Goal: Find specific page/section: Find specific page/section

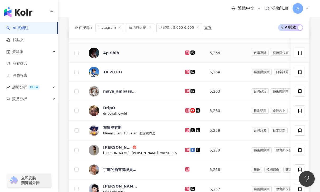
click at [186, 53] on icon at bounding box center [187, 52] width 2 height 2
click at [186, 73] on icon at bounding box center [187, 72] width 2 height 2
click at [185, 72] on icon at bounding box center [187, 72] width 4 height 4
click at [186, 110] on icon at bounding box center [187, 110] width 3 height 3
click at [186, 129] on icon at bounding box center [187, 130] width 3 height 3
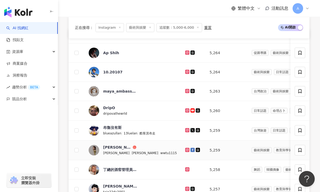
click at [186, 150] on icon at bounding box center [187, 150] width 2 height 2
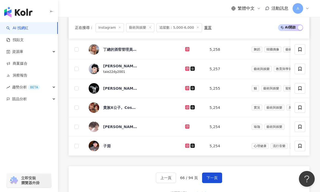
scroll to position [323, 0]
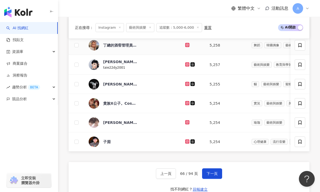
click at [187, 45] on icon at bounding box center [187, 45] width 1 height 1
click at [185, 66] on icon at bounding box center [187, 64] width 4 height 4
click at [186, 85] on icon at bounding box center [187, 84] width 2 height 2
click at [187, 103] on icon at bounding box center [187, 103] width 1 height 1
click at [186, 122] on icon at bounding box center [187, 122] width 3 height 3
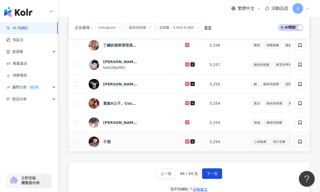
click at [186, 142] on icon at bounding box center [187, 141] width 2 height 2
click at [206, 175] on span "下一頁" at bounding box center [211, 174] width 11 height 4
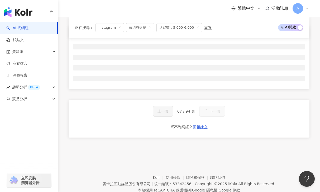
scroll to position [203, 0]
